Goal: Information Seeking & Learning: Learn about a topic

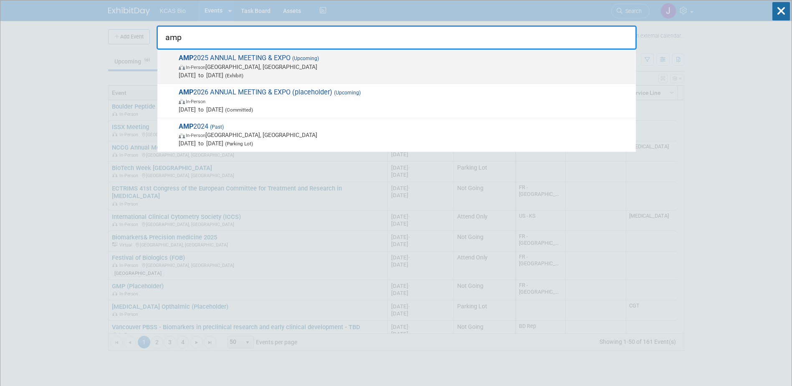
type input "amp"
click at [313, 63] on span "In-Person Boston, MA" at bounding box center [405, 67] width 453 height 8
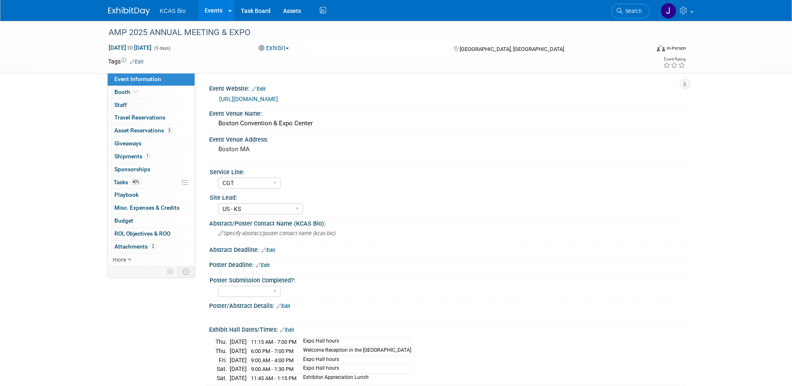
select select "CGT"
select select "US - KS"
click at [122, 105] on span "Staff 0" at bounding box center [120, 104] width 13 height 7
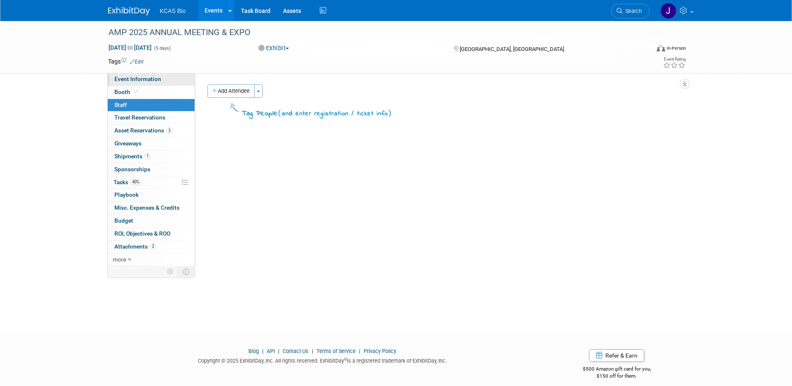
click at [142, 77] on span "Event Information" at bounding box center [137, 79] width 47 height 7
select select "CGT"
select select "US - KS"
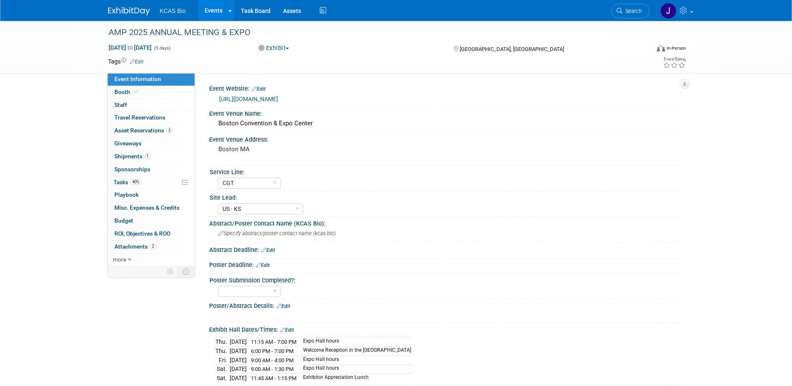
click at [238, 96] on link "[URL][DOMAIN_NAME]" at bounding box center [248, 99] width 59 height 7
click at [212, 11] on link "Events" at bounding box center [213, 10] width 30 height 21
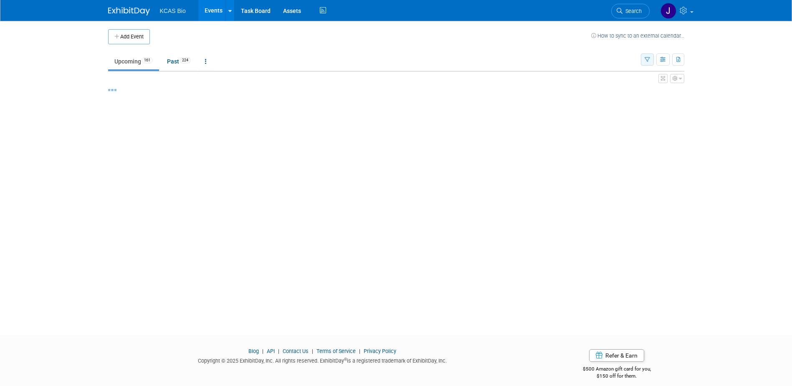
click at [645, 60] on icon "button" at bounding box center [646, 59] width 5 height 5
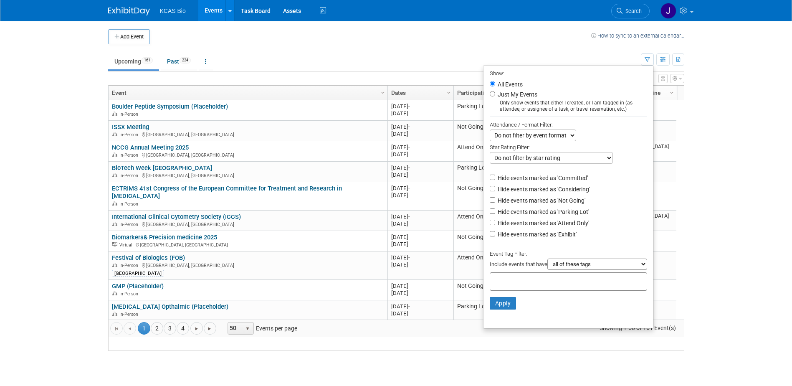
click at [509, 204] on label "Hide events marked as 'Not Going'" at bounding box center [540, 200] width 89 height 8
click at [495, 202] on input "Hide events marked as 'Not Going'" at bounding box center [491, 199] width 5 height 5
checkbox input "true"
click at [507, 216] on label "Hide events marked as 'Parking Lot'" at bounding box center [542, 211] width 93 height 8
click at [495, 214] on input "Hide events marked as 'Parking Lot'" at bounding box center [491, 210] width 5 height 5
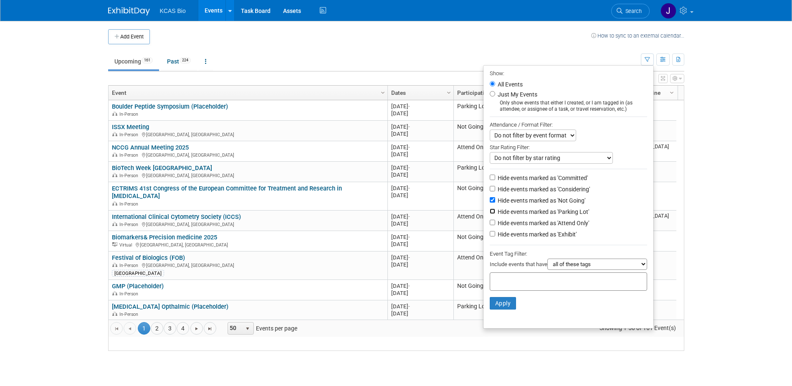
checkbox input "true"
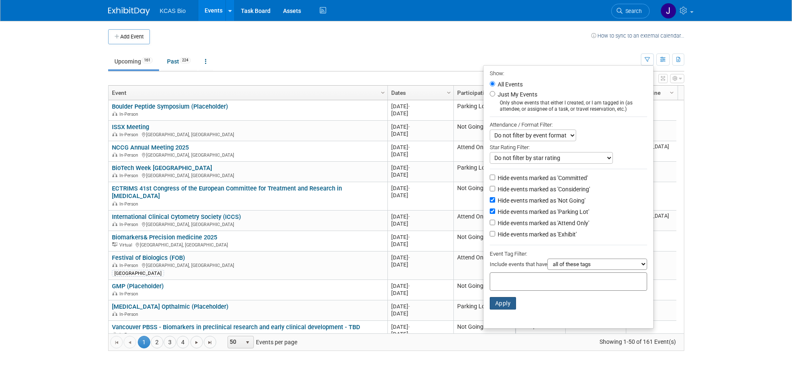
click at [502, 307] on button "Apply" at bounding box center [502, 303] width 27 height 13
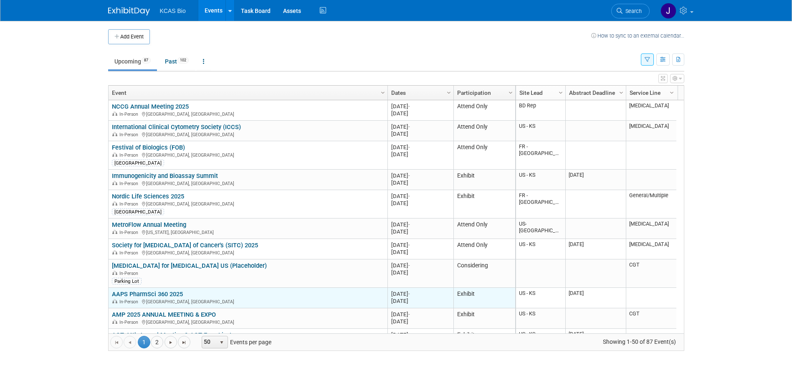
scroll to position [50, 0]
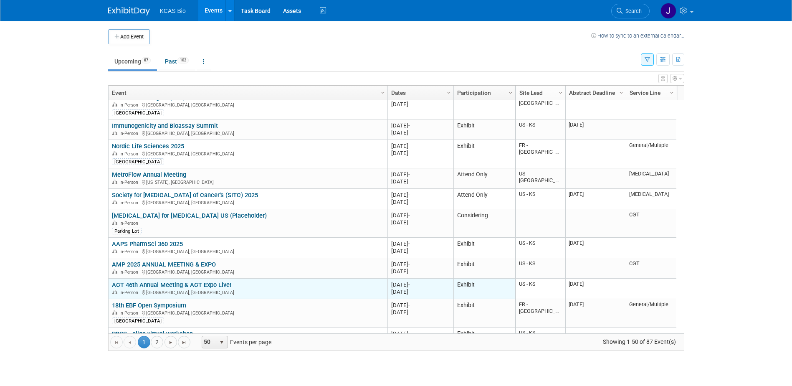
click at [197, 284] on link "ACT 46th Annual Meeting & ACT Expo Live!" at bounding box center [171, 285] width 119 height 8
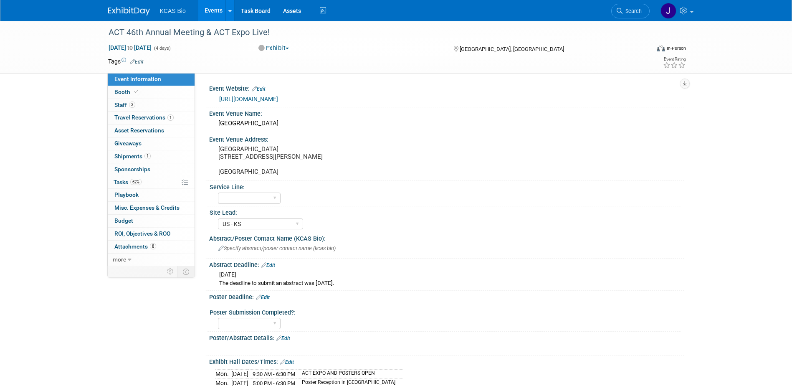
select select "US - KS"
click at [267, 98] on link "[URL][DOMAIN_NAME]" at bounding box center [248, 99] width 59 height 7
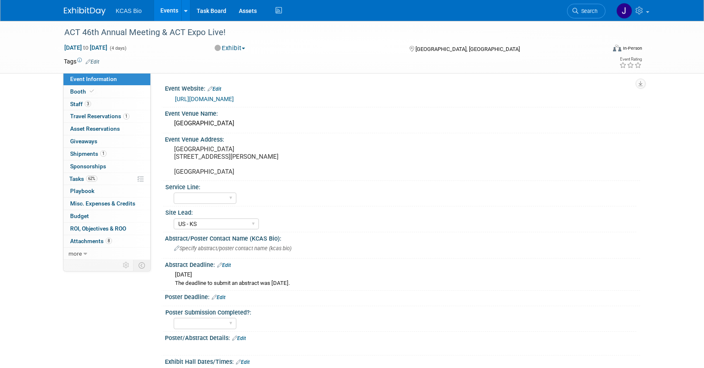
click at [168, 9] on link "Events" at bounding box center [169, 10] width 30 height 21
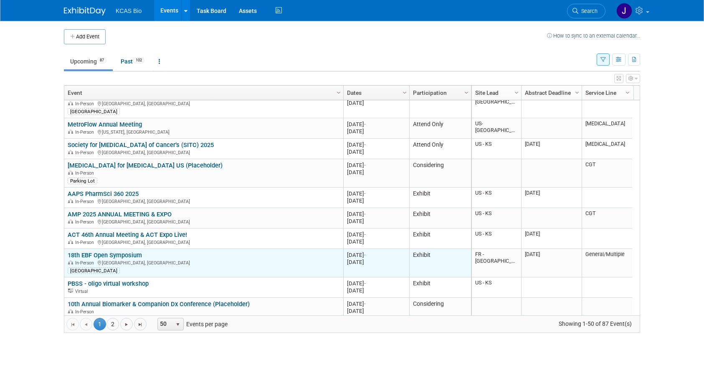
scroll to position [150, 0]
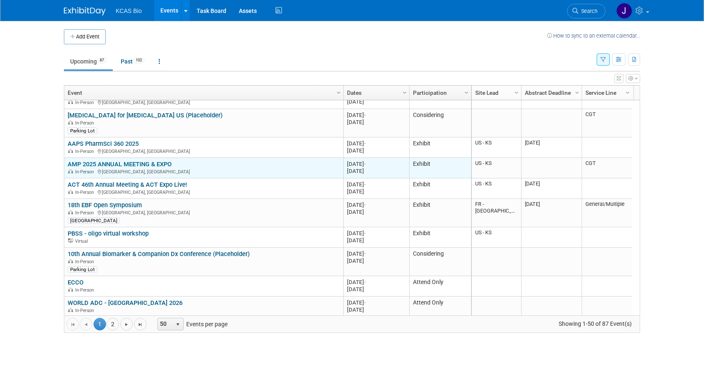
click at [138, 160] on link "AMP 2025 ANNUAL MEETING & EXPO" at bounding box center [120, 164] width 104 height 8
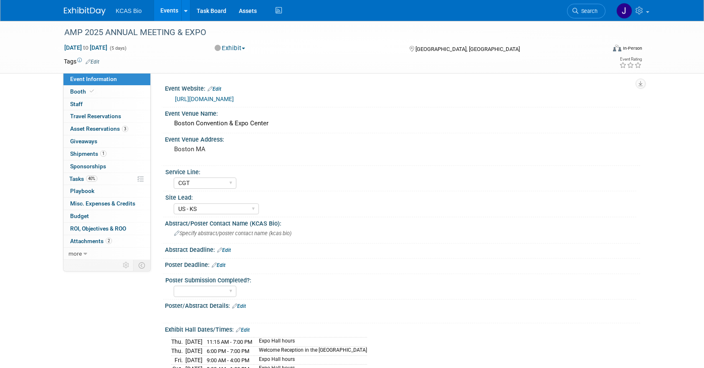
select select "CGT"
select select "US - KS"
click at [209, 97] on link "[URL][DOMAIN_NAME]" at bounding box center [204, 99] width 59 height 7
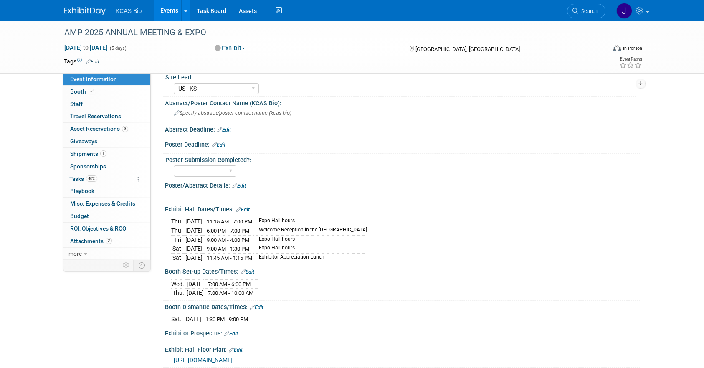
scroll to position [125, 0]
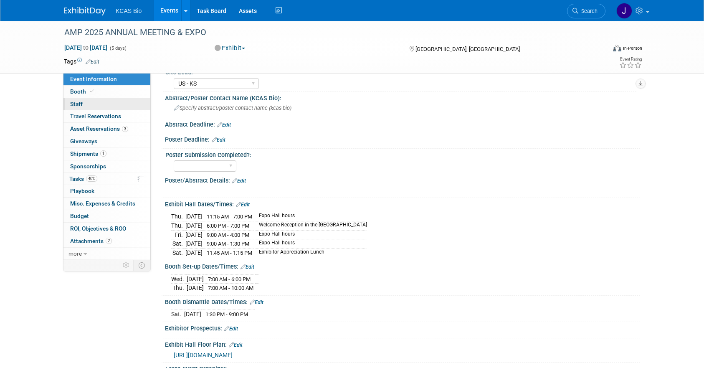
click at [87, 101] on link "0 Staff 0" at bounding box center [106, 104] width 87 height 12
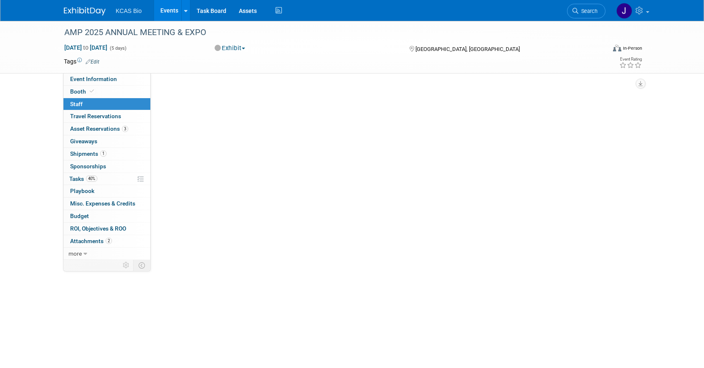
scroll to position [0, 0]
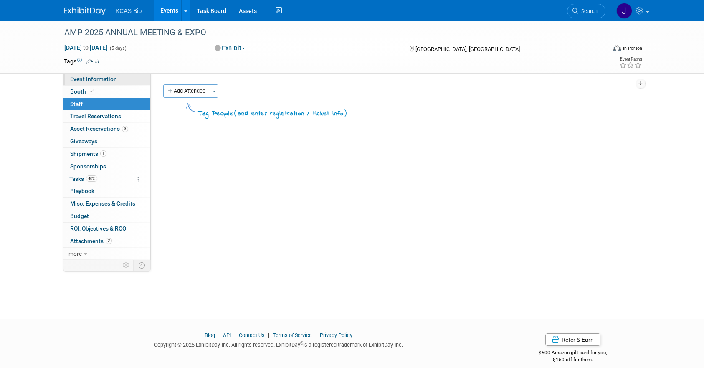
click at [84, 81] on span "Event Information" at bounding box center [93, 79] width 47 height 7
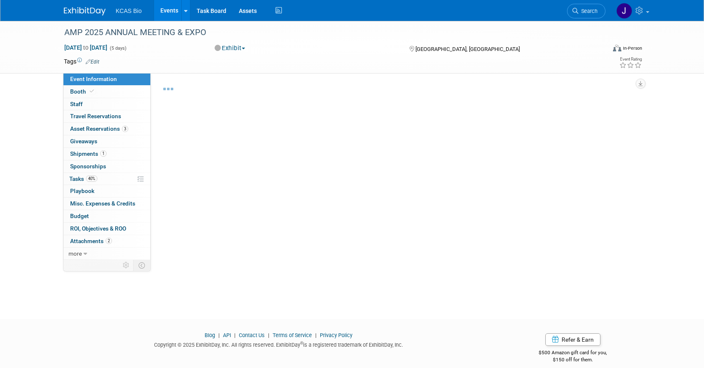
select select "CGT"
select select "US - KS"
